Goal: Check status

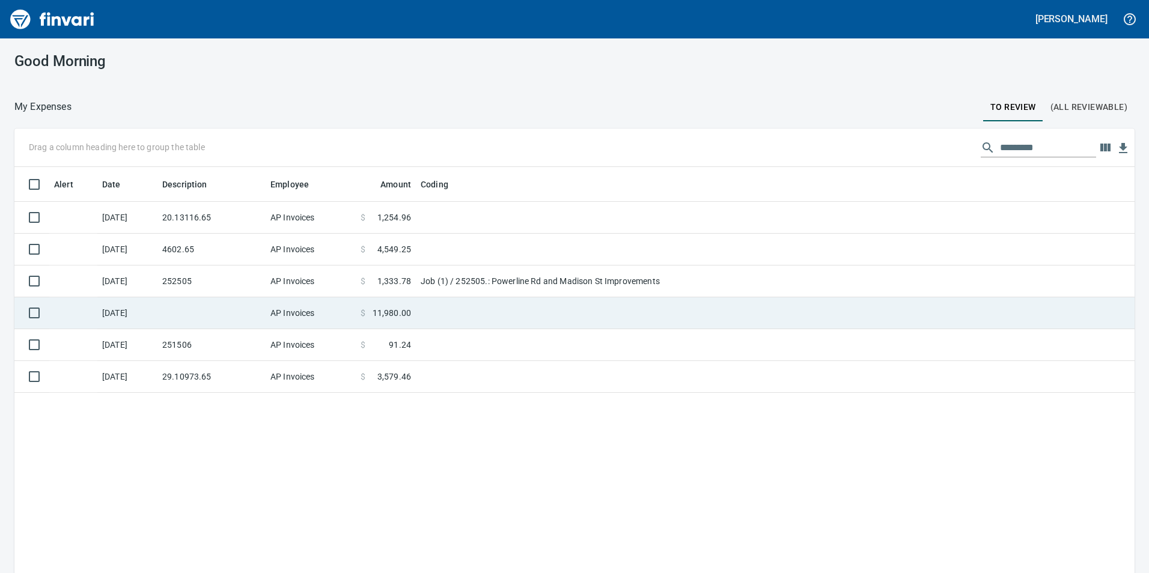
click at [448, 310] on td at bounding box center [566, 313] width 300 height 32
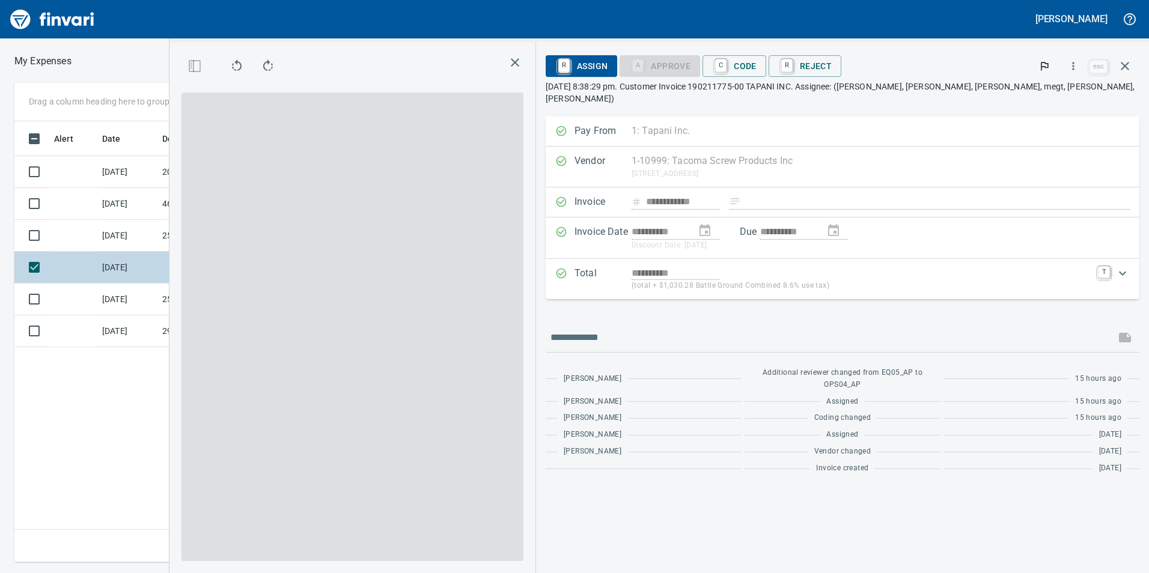
scroll to position [432, 811]
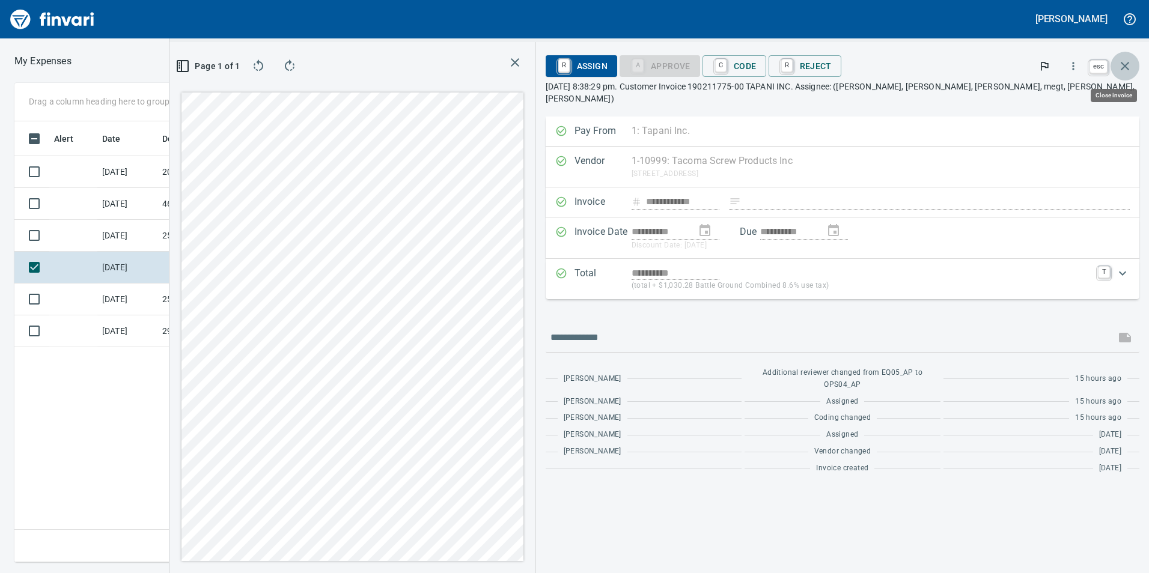
click at [1134, 69] on button "button" at bounding box center [1125, 66] width 29 height 29
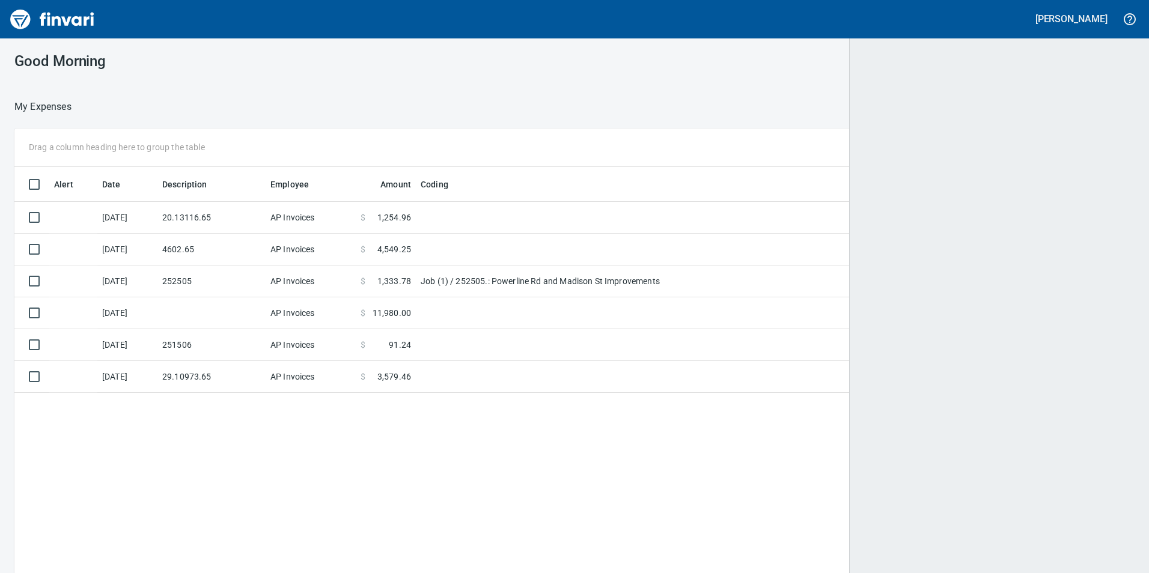
scroll to position [432, 1100]
